Goal: Task Accomplishment & Management: Complete application form

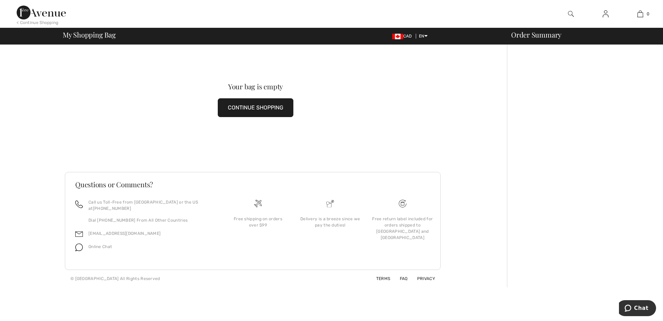
click at [607, 14] on img at bounding box center [606, 14] width 6 height 8
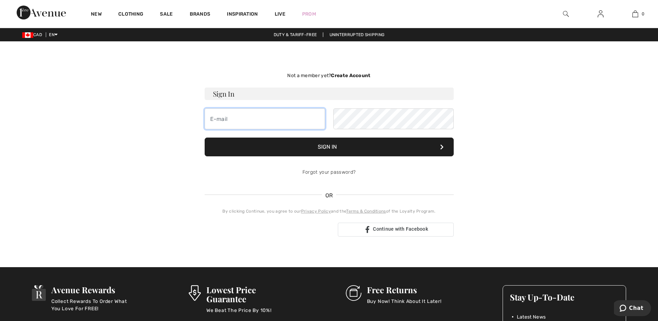
click at [233, 117] on input "email" at bounding box center [265, 118] width 120 height 21
type input "[EMAIL_ADDRESS][DOMAIN_NAME]"
click at [343, 140] on button "Sign In" at bounding box center [329, 146] width 249 height 19
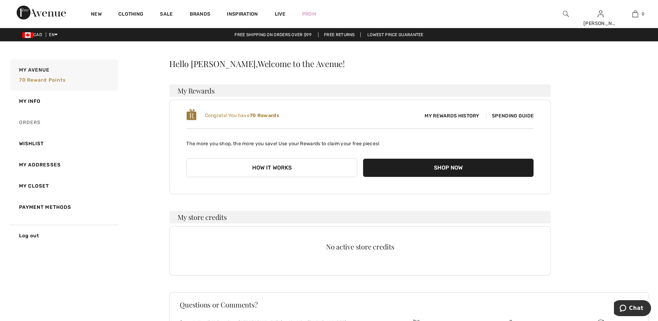
click at [32, 118] on link "Orders" at bounding box center [63, 122] width 109 height 21
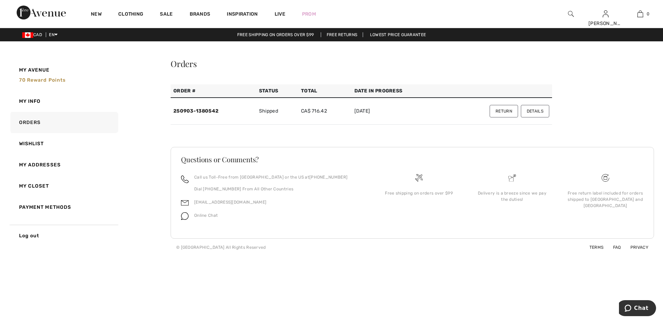
click at [512, 111] on button "Return" at bounding box center [504, 111] width 28 height 12
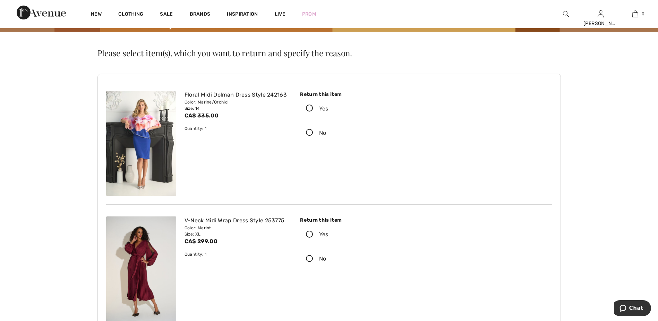
scroll to position [104, 0]
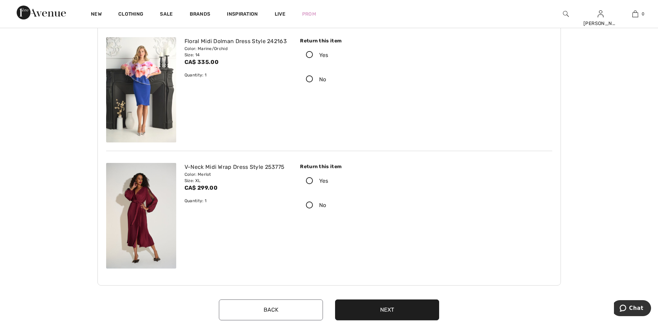
click at [309, 179] on icon at bounding box center [309, 180] width 18 height 7
click at [329, 179] on input "Yes" at bounding box center [331, 180] width 5 height 21
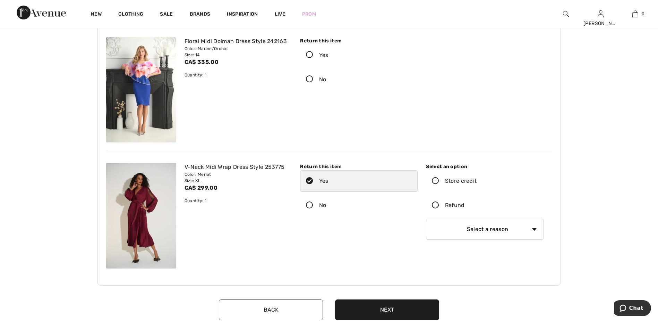
click at [435, 206] on icon at bounding box center [435, 205] width 18 height 7
click at [465, 206] on input "Refund" at bounding box center [467, 205] width 5 height 21
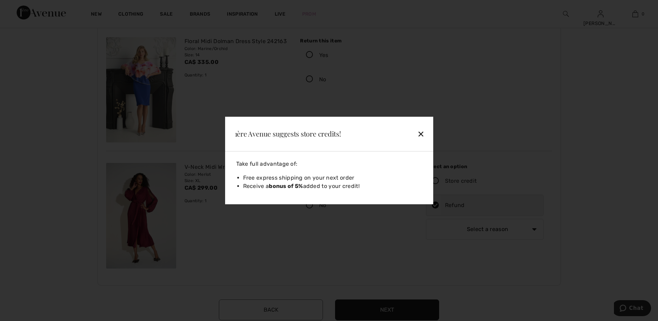
click at [422, 137] on div "✕" at bounding box center [405, 133] width 45 height 15
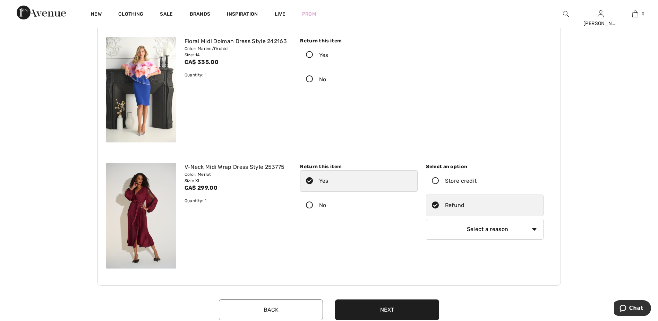
click at [497, 229] on select "Select a reason I received the wrong product or size My order arrived too late …" at bounding box center [485, 229] width 118 height 21
select select "other"
click at [426, 219] on select "Select a reason I received the wrong product or size My order arrived too late …" at bounding box center [485, 229] width 118 height 21
click at [475, 258] on input "text" at bounding box center [485, 258] width 118 height 21
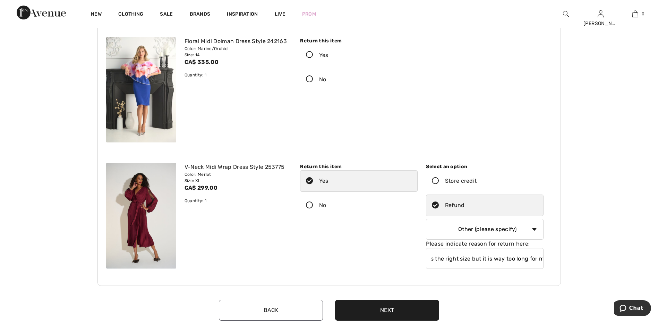
scroll to position [0, 11]
type input "It is the right size but it is way too long for me"
click at [392, 305] on button "Next" at bounding box center [387, 309] width 104 height 21
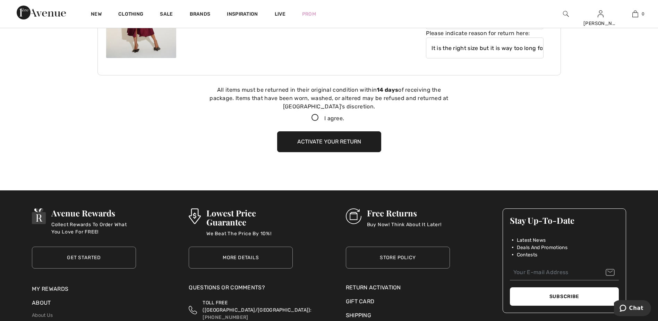
scroll to position [289, 0]
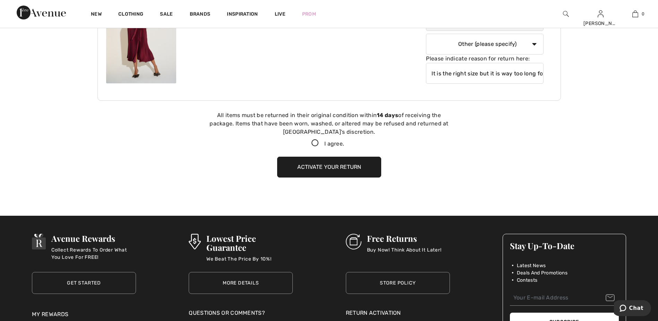
click at [313, 145] on icon at bounding box center [315, 142] width 18 height 7
click at [344, 145] on input "I agree." at bounding box center [346, 143] width 5 height 5
checkbox input "true"
click at [340, 163] on button "Activate your return" at bounding box center [329, 166] width 104 height 21
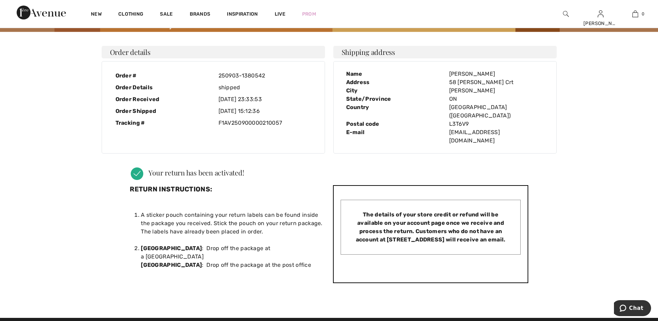
scroll to position [104, 0]
